Goal: Check status

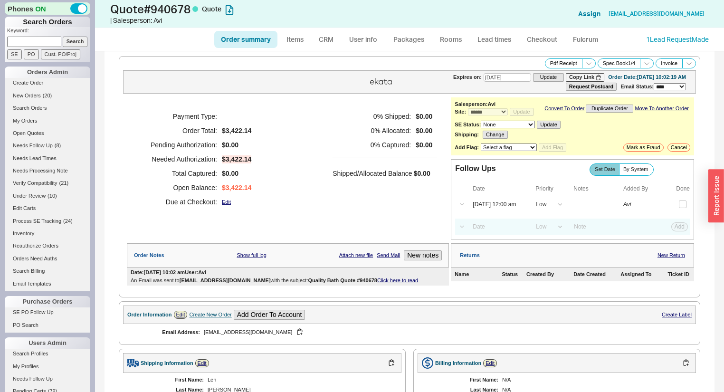
select select "*"
select select "LOW"
select select "3"
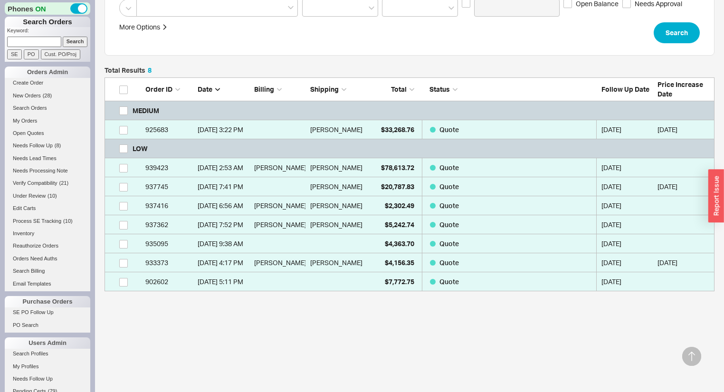
scroll to position [204, 0]
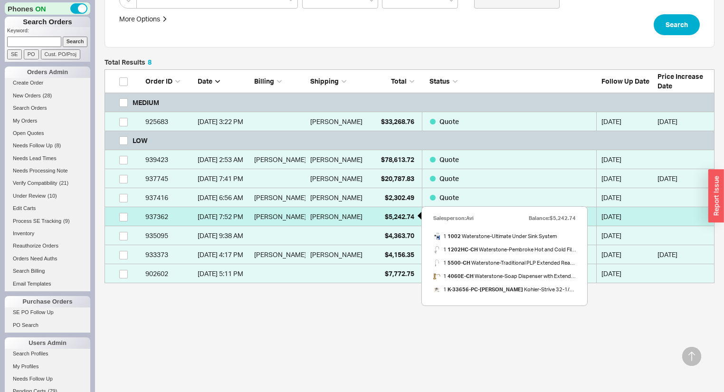
click at [389, 215] on span "$5,242.74" at bounding box center [399, 216] width 29 height 8
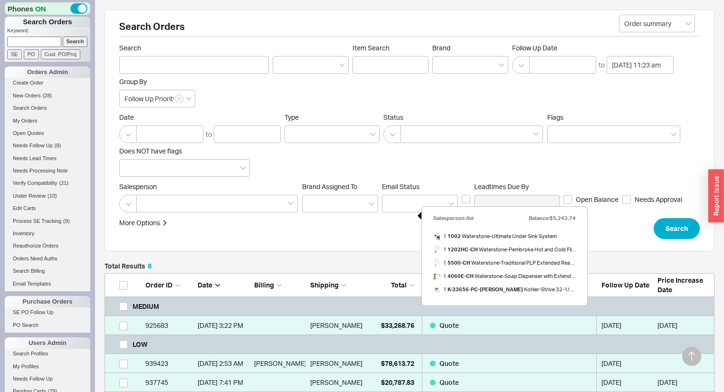
select select "*"
select select "LOW"
select select "3"
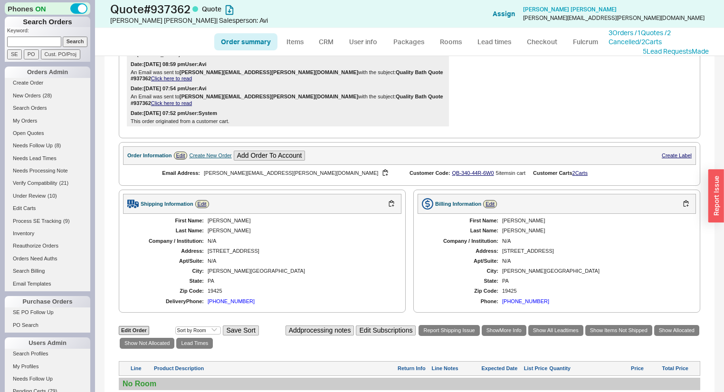
scroll to position [266, 0]
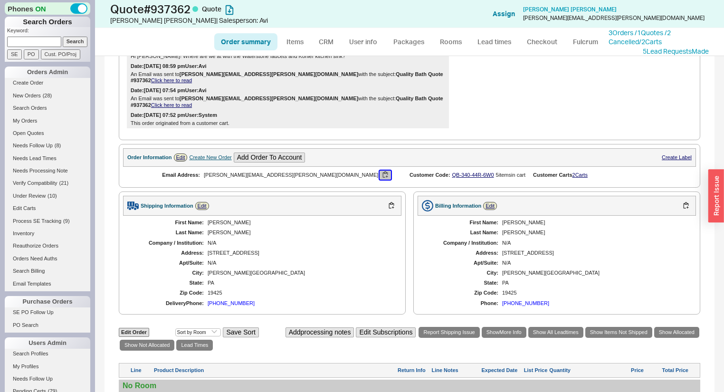
click at [380, 171] on button "button" at bounding box center [385, 175] width 11 height 9
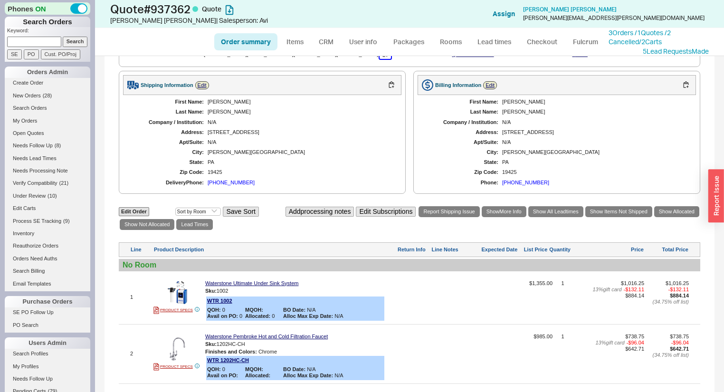
scroll to position [273, 0]
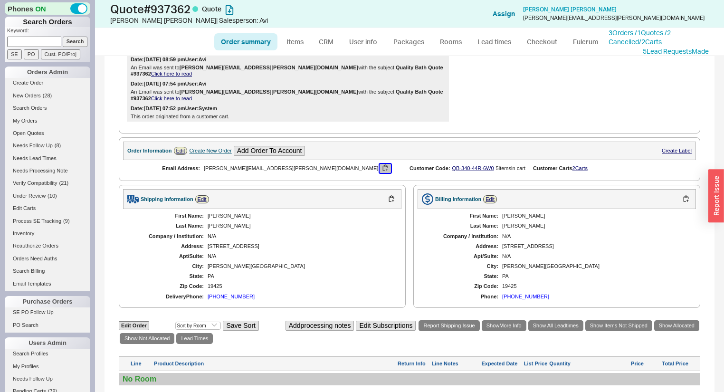
click at [380, 164] on button "button" at bounding box center [385, 168] width 11 height 9
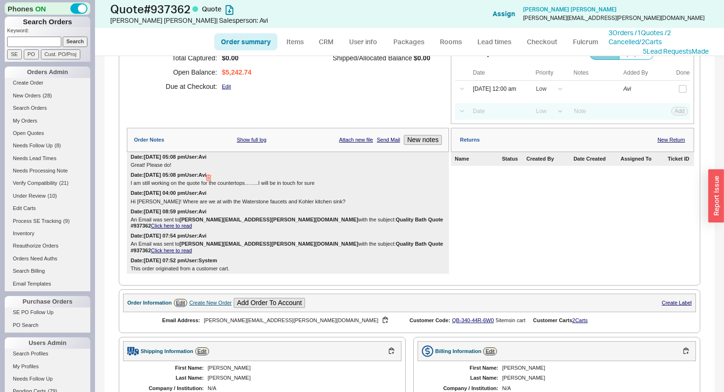
scroll to position [0, 0]
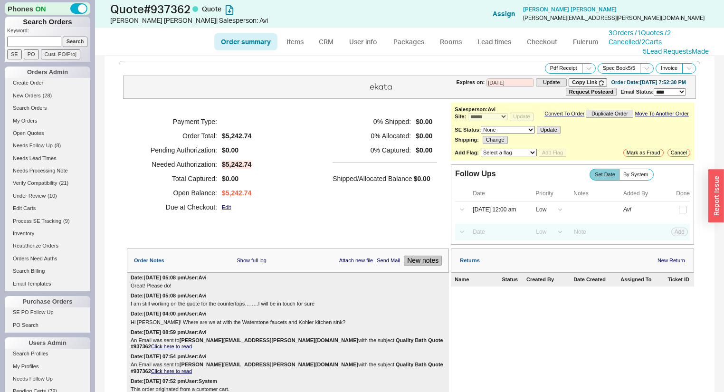
click at [417, 266] on button "New notes" at bounding box center [423, 261] width 38 height 10
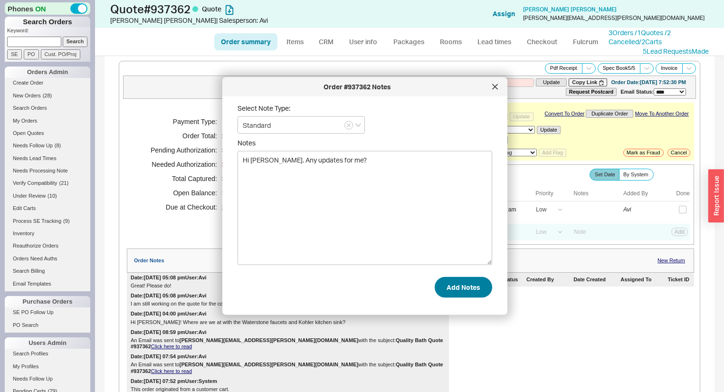
type textarea "Hi [PERSON_NAME]. Any updates for me?"
click at [458, 285] on button "Add Notes" at bounding box center [464, 287] width 58 height 21
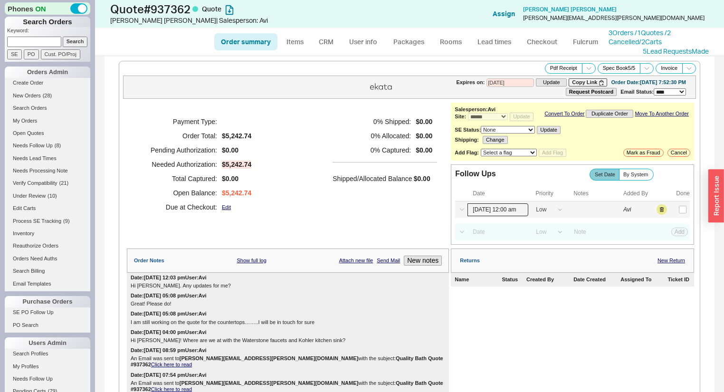
click at [494, 213] on input "[DATE] 12:00 am" at bounding box center [498, 209] width 61 height 13
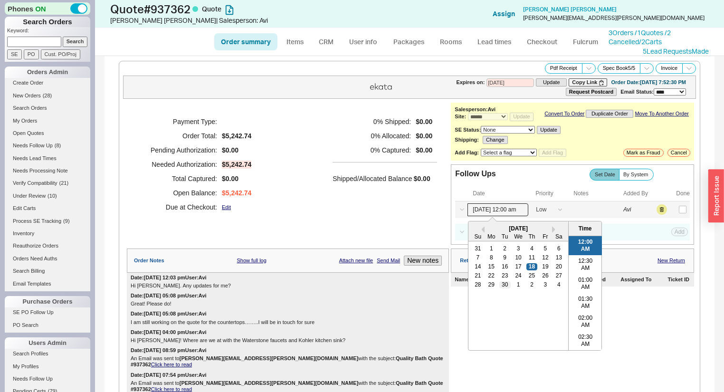
click at [504, 287] on div "30" at bounding box center [504, 284] width 11 height 7
type input "[DATE] 12:00 am"
click at [672, 213] on button "Save" at bounding box center [678, 209] width 19 height 9
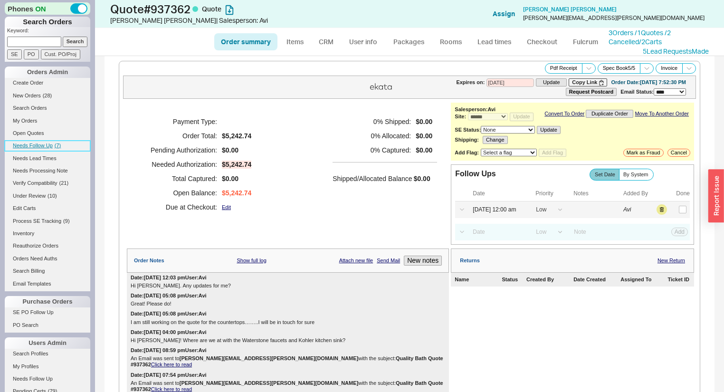
click at [49, 144] on span "Needs Follow Up" at bounding box center [33, 146] width 40 height 6
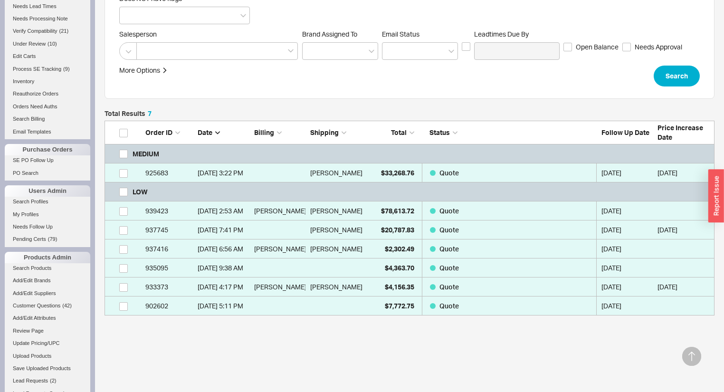
scroll to position [185, 0]
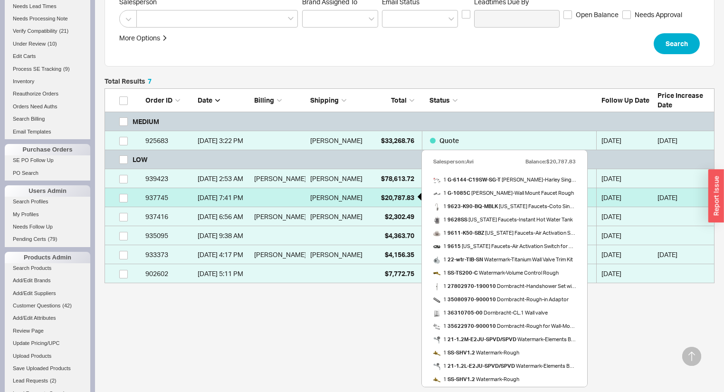
click at [392, 196] on span "$20,787.83" at bounding box center [397, 197] width 33 height 8
select select "*"
select select "LOW"
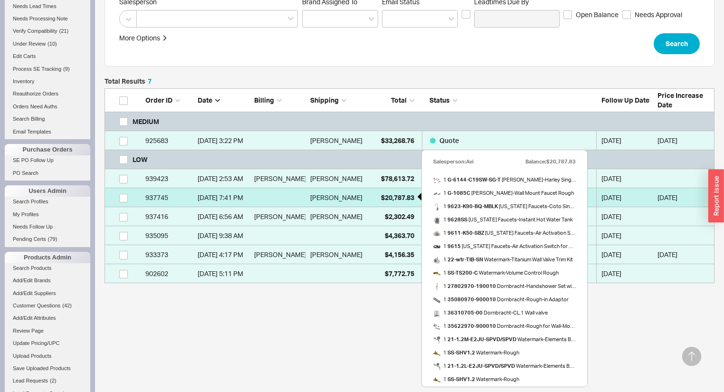
select select "3"
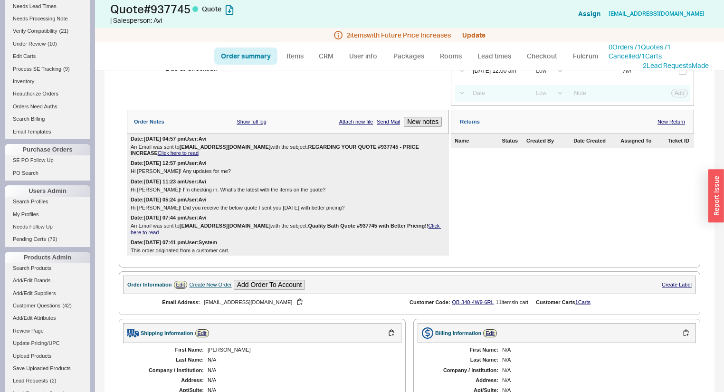
scroll to position [152, 0]
click at [585, 306] on link "1 Carts" at bounding box center [582, 303] width 15 height 6
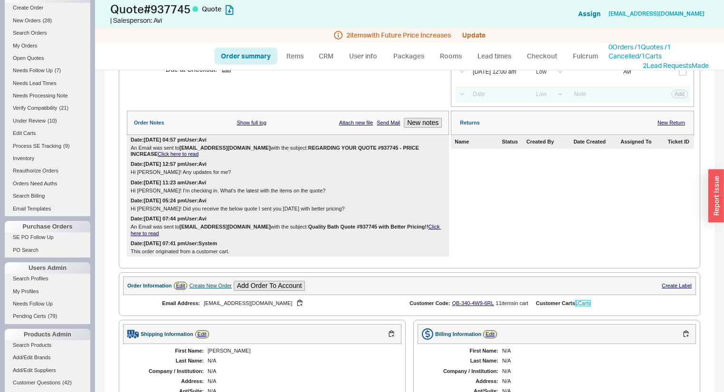
scroll to position [0, 0]
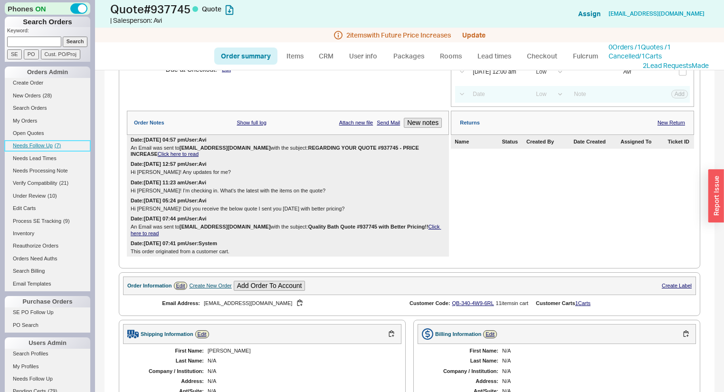
click at [36, 144] on span "Needs Follow Up" at bounding box center [33, 146] width 40 height 6
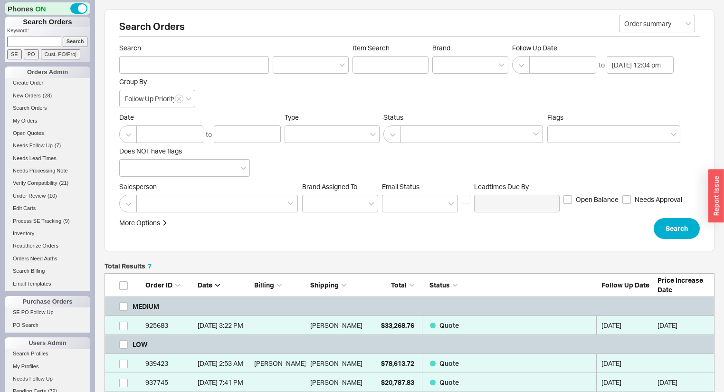
scroll to position [189, 604]
